Goal: Browse casually: Explore the website without a specific task or goal

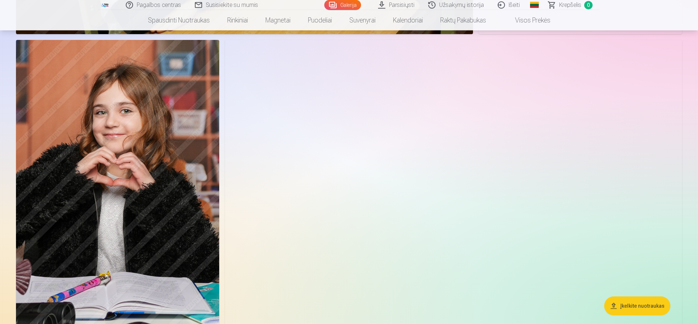
scroll to position [2706, 0]
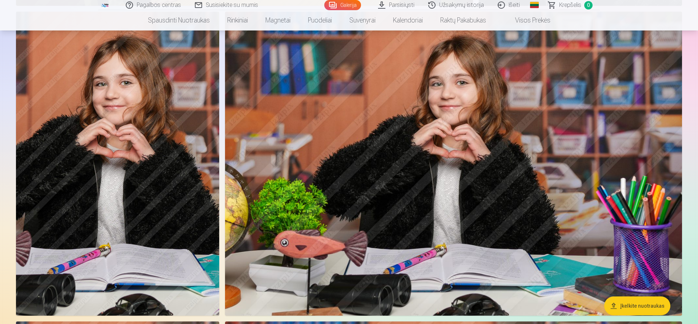
click at [166, 183] on img at bounding box center [117, 164] width 203 height 305
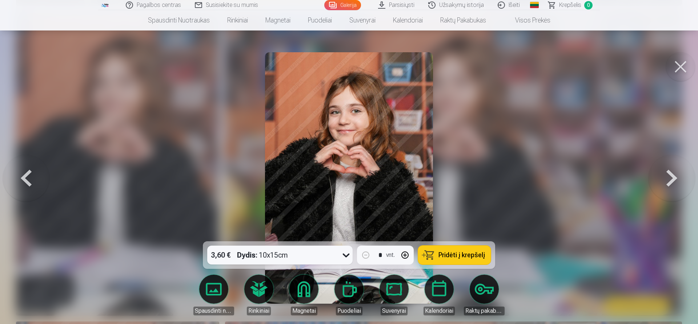
click at [681, 65] on button at bounding box center [680, 66] width 29 height 29
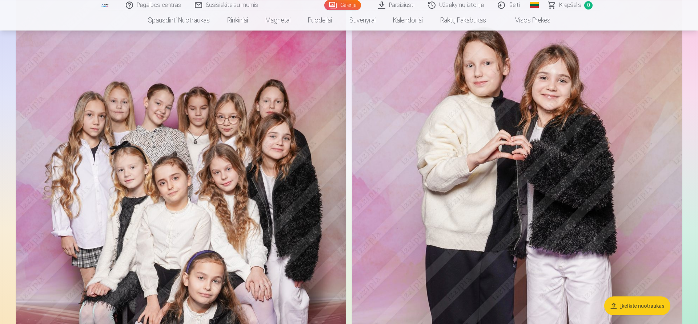
scroll to position [1483, 0]
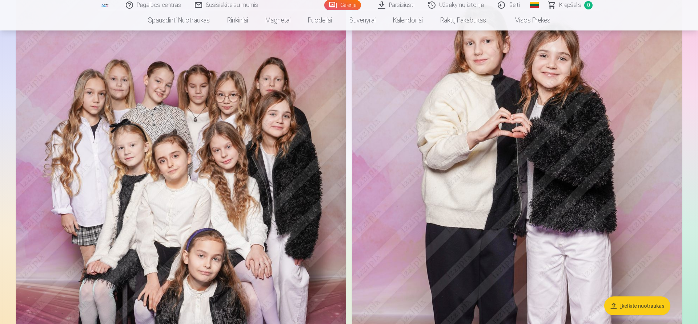
click at [214, 142] on img at bounding box center [181, 221] width 330 height 495
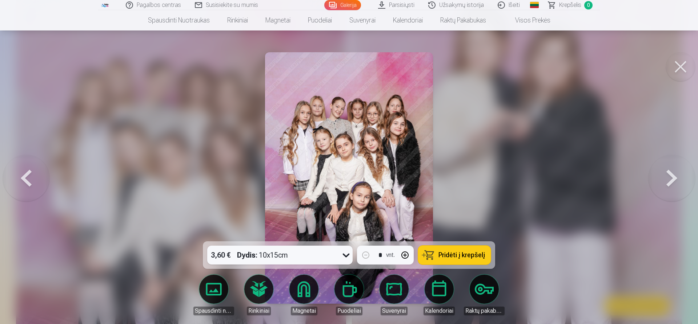
click at [374, 113] on img at bounding box center [349, 178] width 168 height 252
click at [677, 179] on button at bounding box center [671, 178] width 47 height 112
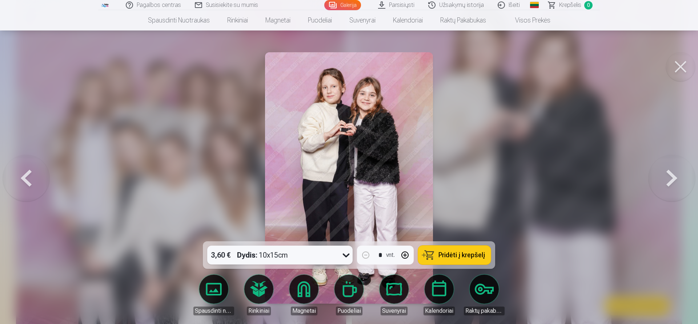
click at [675, 178] on button at bounding box center [671, 178] width 47 height 112
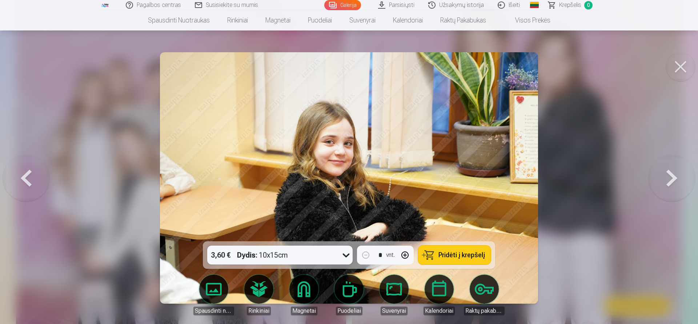
click at [26, 182] on button at bounding box center [26, 178] width 47 height 112
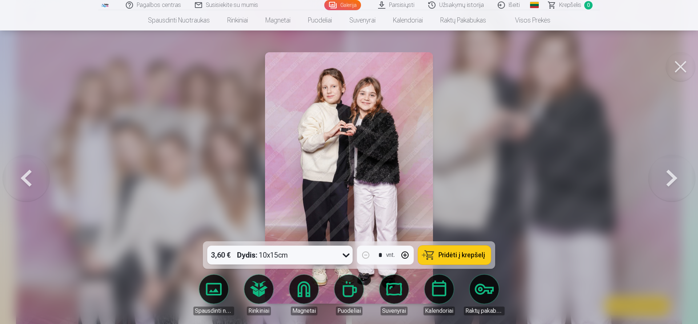
click at [665, 169] on button at bounding box center [671, 178] width 47 height 112
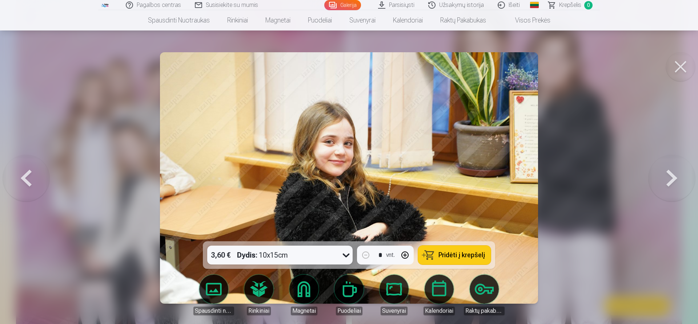
click at [672, 177] on button at bounding box center [671, 178] width 47 height 112
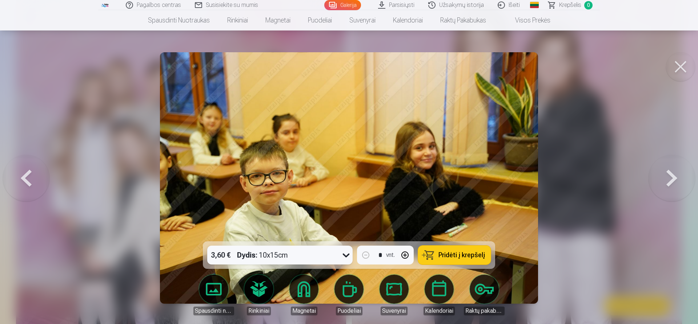
click at [672, 177] on button at bounding box center [671, 178] width 47 height 112
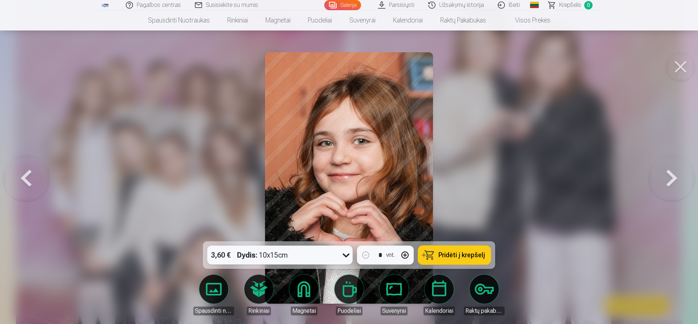
click at [672, 177] on button at bounding box center [671, 178] width 47 height 112
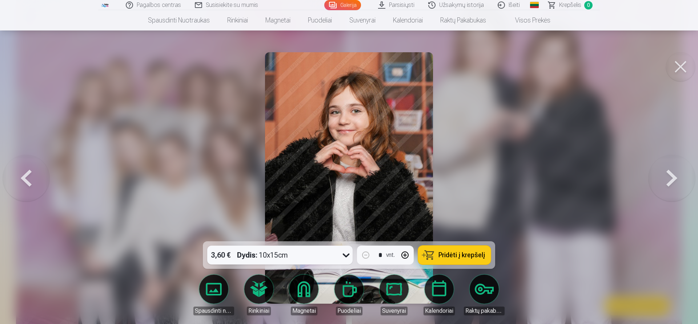
click at [676, 177] on button at bounding box center [671, 178] width 47 height 112
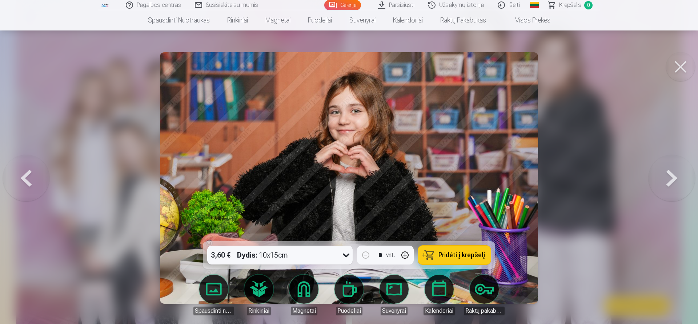
click at [676, 177] on button at bounding box center [671, 178] width 47 height 112
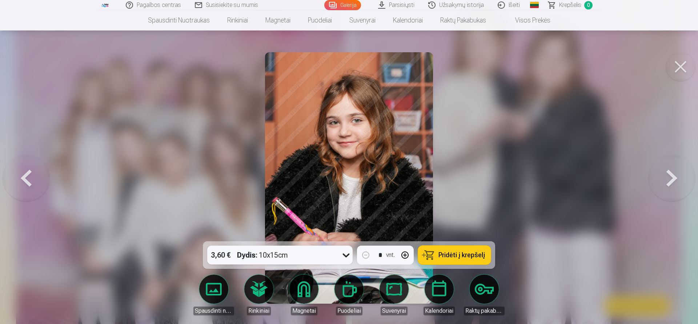
click at [372, 112] on img at bounding box center [349, 178] width 168 height 252
click at [667, 172] on button at bounding box center [671, 178] width 47 height 112
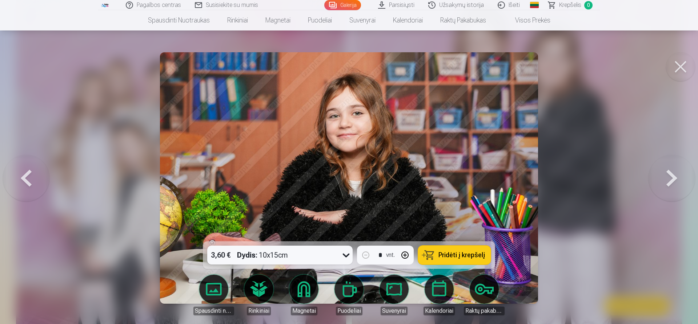
click at [667, 172] on button at bounding box center [671, 178] width 47 height 112
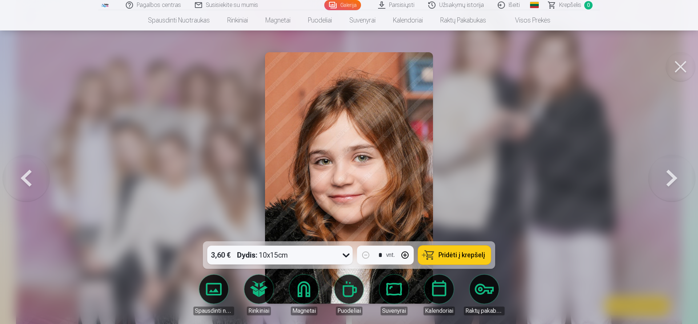
click at [669, 166] on button at bounding box center [671, 178] width 47 height 112
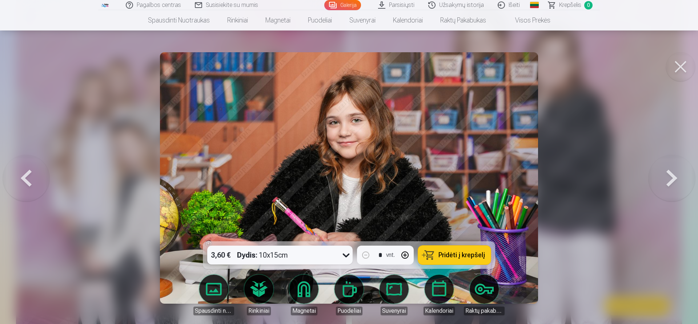
click at [669, 167] on button at bounding box center [671, 178] width 47 height 112
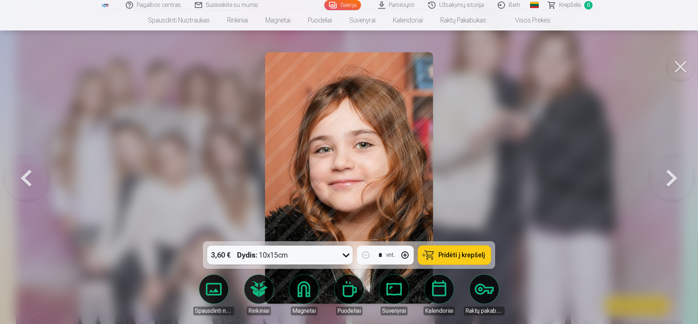
click at [669, 168] on button at bounding box center [671, 178] width 47 height 112
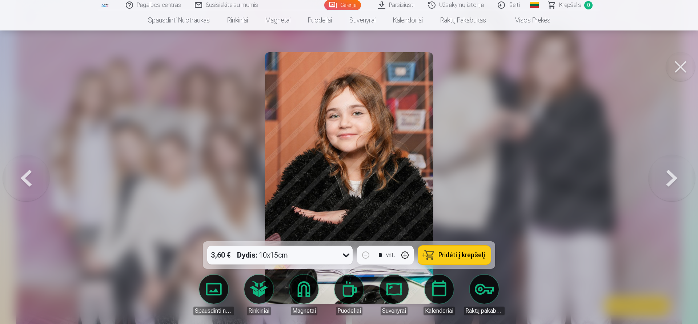
click at [669, 168] on button at bounding box center [671, 178] width 47 height 112
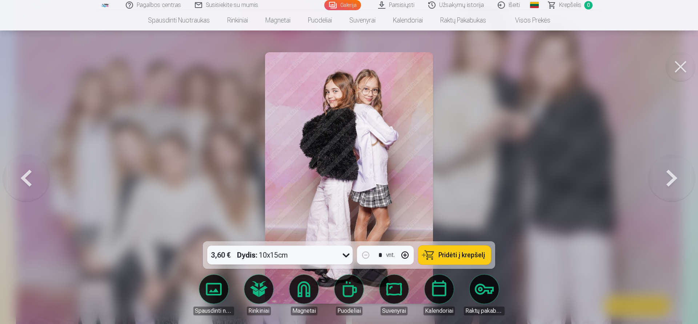
click at [669, 168] on button at bounding box center [671, 178] width 47 height 112
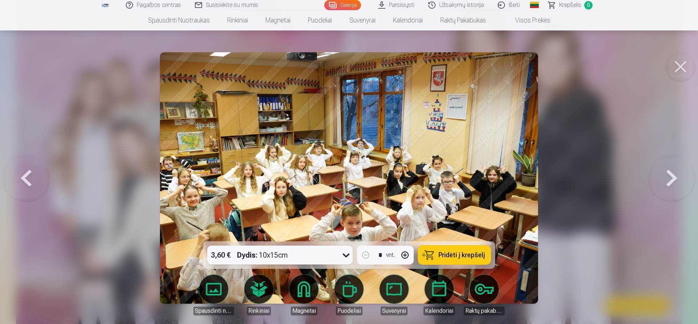
click at [673, 173] on button at bounding box center [671, 178] width 47 height 112
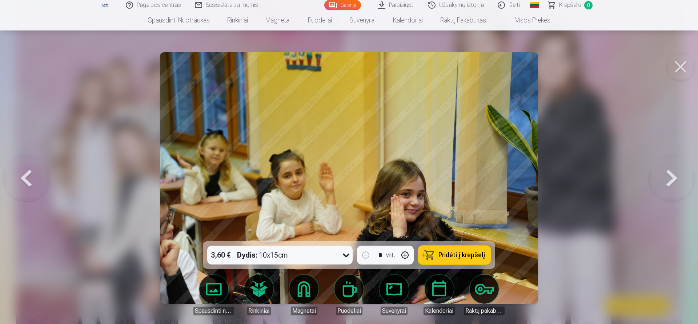
click at [673, 173] on button at bounding box center [671, 178] width 47 height 112
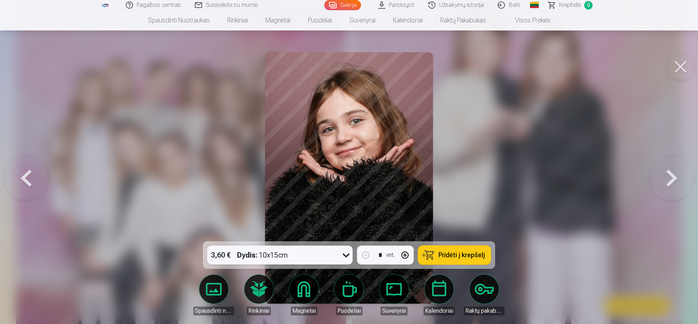
click at [673, 173] on button at bounding box center [671, 178] width 47 height 112
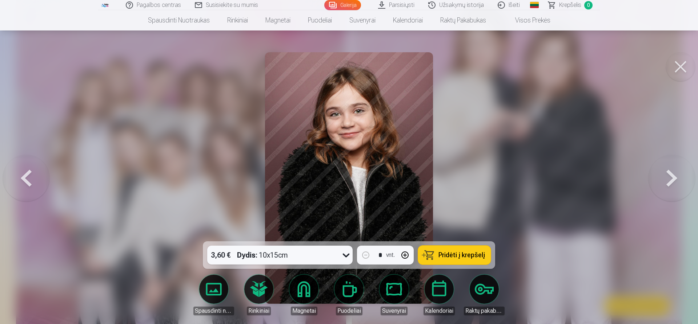
click at [28, 176] on button at bounding box center [26, 178] width 47 height 112
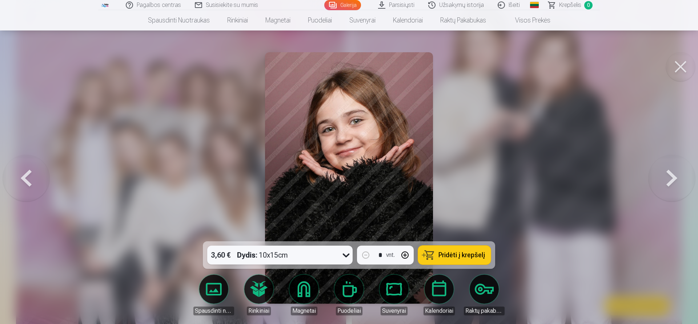
click at [680, 180] on button at bounding box center [671, 178] width 47 height 112
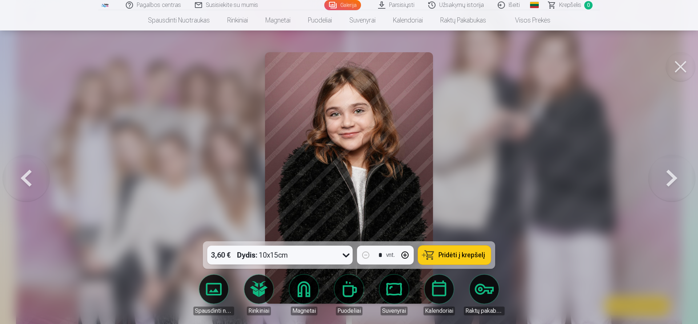
click at [674, 177] on button at bounding box center [671, 178] width 47 height 112
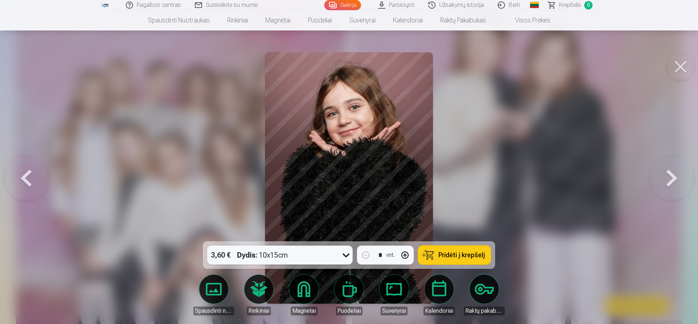
click at [674, 177] on button at bounding box center [671, 178] width 47 height 112
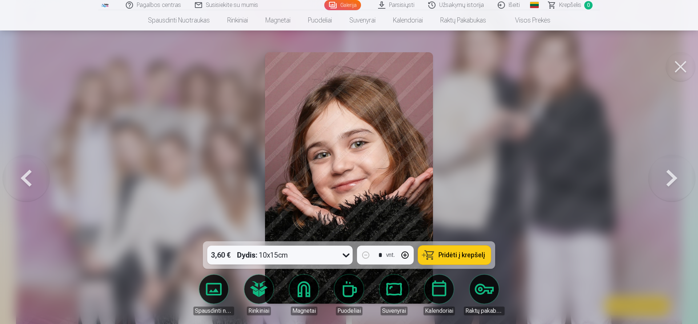
click at [674, 177] on button at bounding box center [671, 178] width 47 height 112
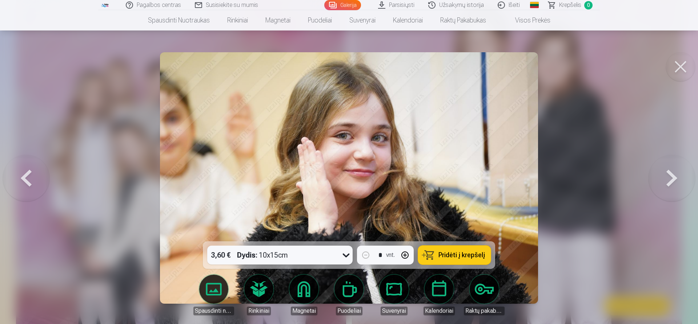
click at [669, 178] on button at bounding box center [671, 178] width 47 height 112
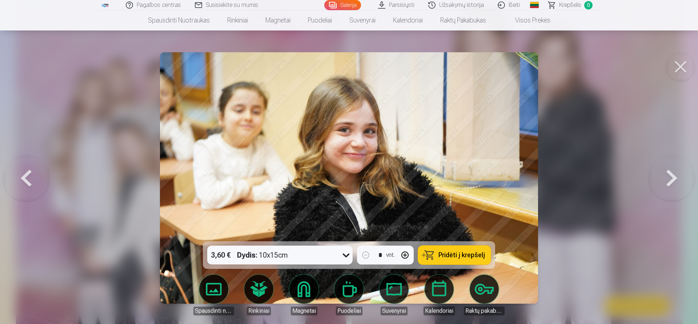
click at [672, 179] on button at bounding box center [671, 178] width 47 height 112
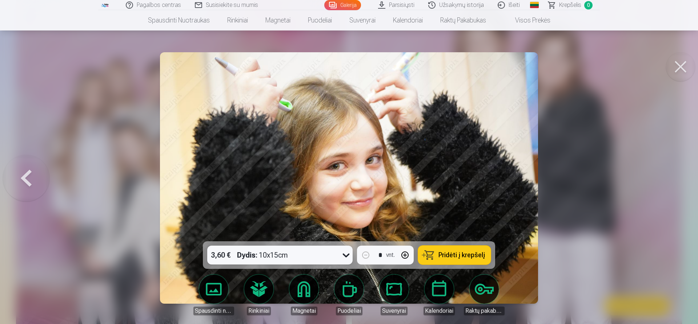
click at [672, 179] on div at bounding box center [349, 162] width 698 height 324
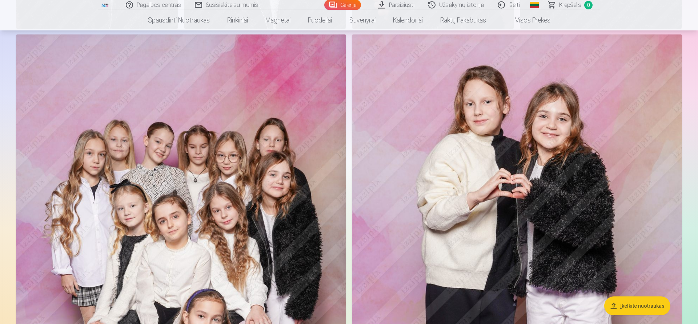
scroll to position [1408, 0]
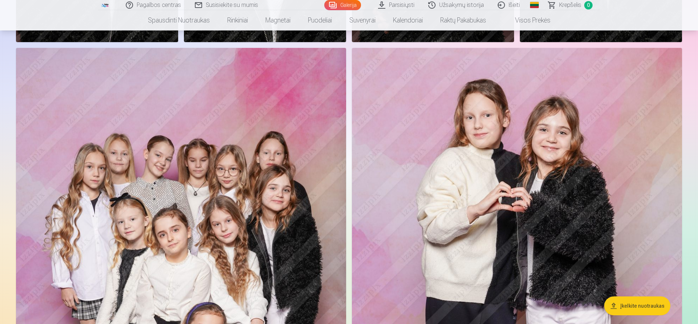
click at [451, 89] on img at bounding box center [517, 295] width 330 height 495
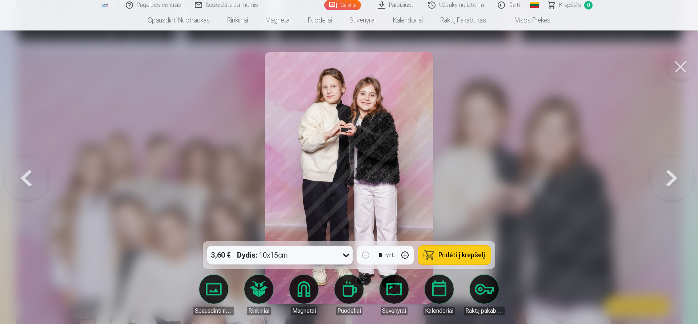
click at [663, 168] on button at bounding box center [671, 178] width 47 height 112
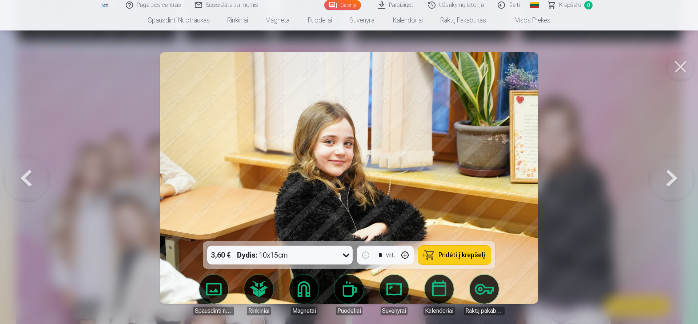
click at [677, 178] on button at bounding box center [671, 178] width 47 height 112
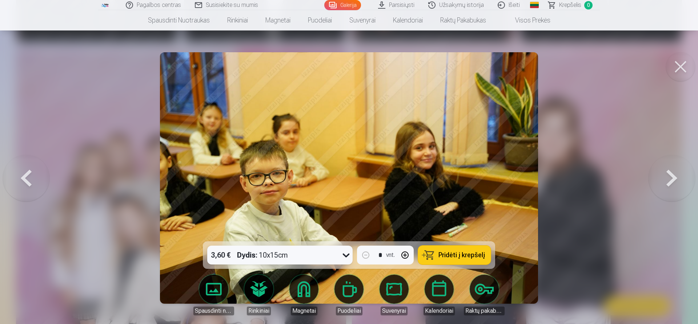
click at [677, 178] on button at bounding box center [671, 178] width 47 height 112
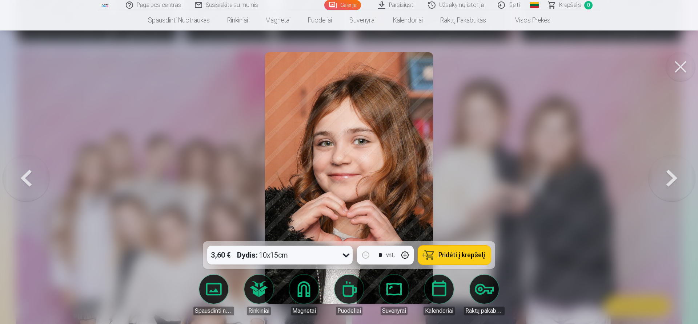
click at [677, 177] on button at bounding box center [671, 178] width 47 height 112
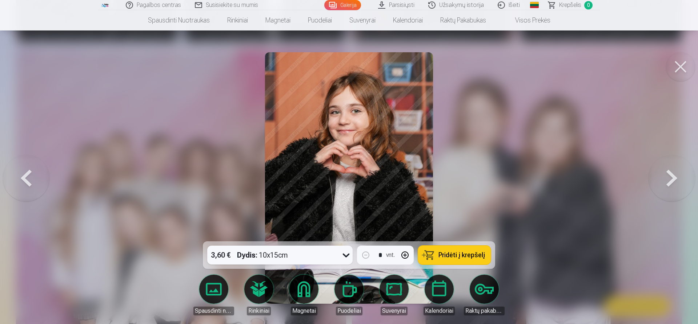
click at [676, 177] on button at bounding box center [671, 178] width 47 height 112
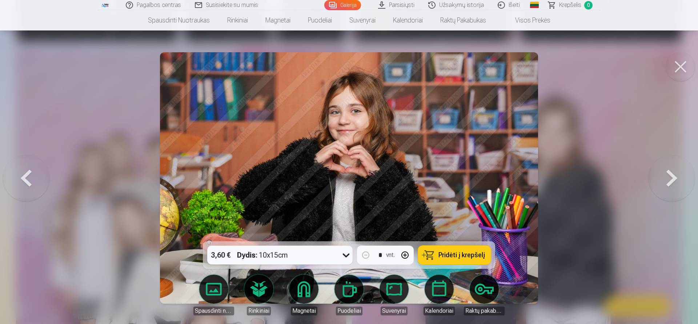
click at [676, 177] on button at bounding box center [671, 178] width 47 height 112
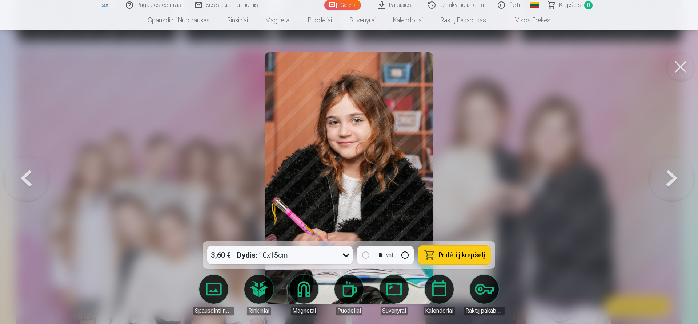
click at [676, 177] on button at bounding box center [671, 178] width 47 height 112
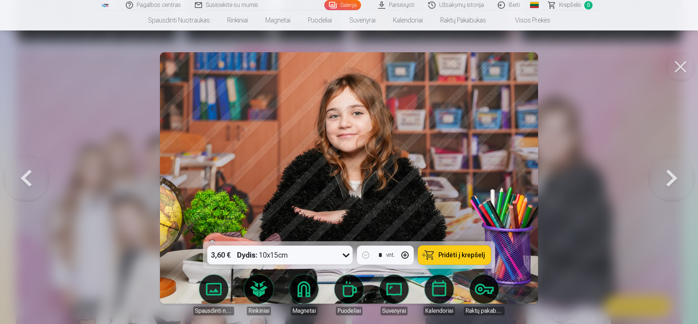
click at [676, 177] on button at bounding box center [671, 178] width 47 height 112
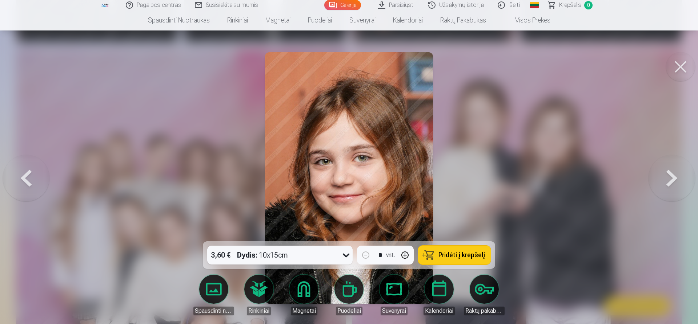
click at [676, 177] on button at bounding box center [671, 178] width 47 height 112
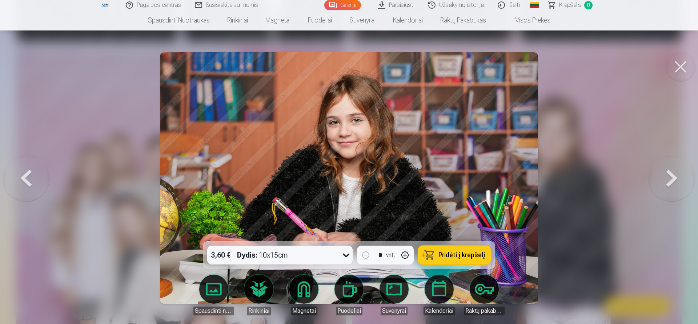
click at [676, 177] on button at bounding box center [671, 178] width 47 height 112
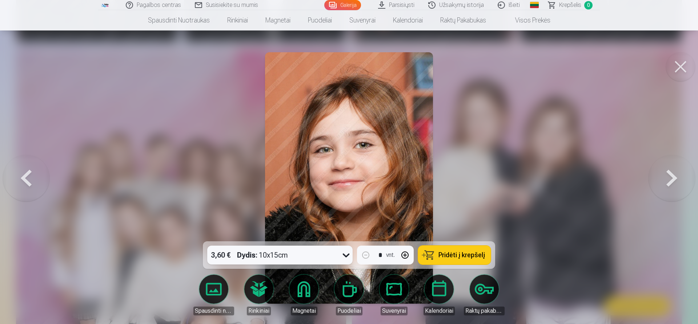
click at [676, 177] on button at bounding box center [671, 178] width 47 height 112
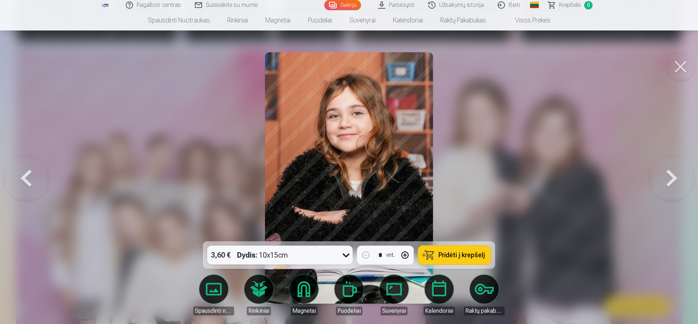
click at [676, 177] on button at bounding box center [671, 178] width 47 height 112
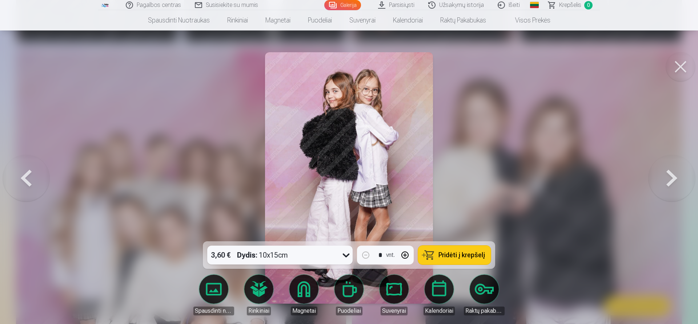
click at [676, 177] on button at bounding box center [671, 178] width 47 height 112
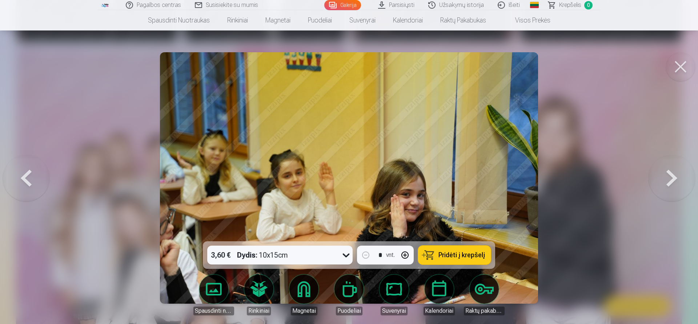
click at [31, 181] on button at bounding box center [26, 178] width 47 height 112
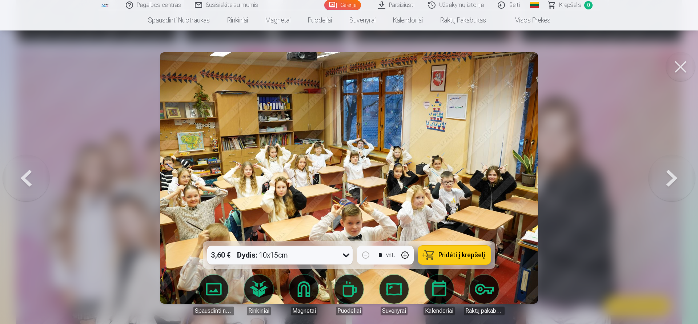
click at [29, 177] on button at bounding box center [26, 178] width 47 height 112
